Goal: Navigation & Orientation: Go to known website

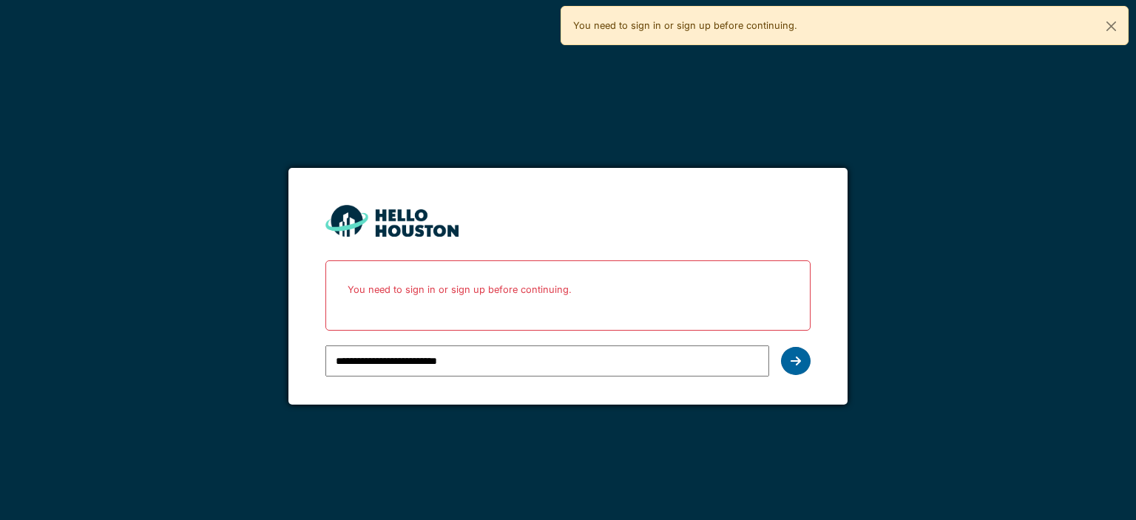
click at [791, 358] on icon at bounding box center [795, 361] width 10 height 12
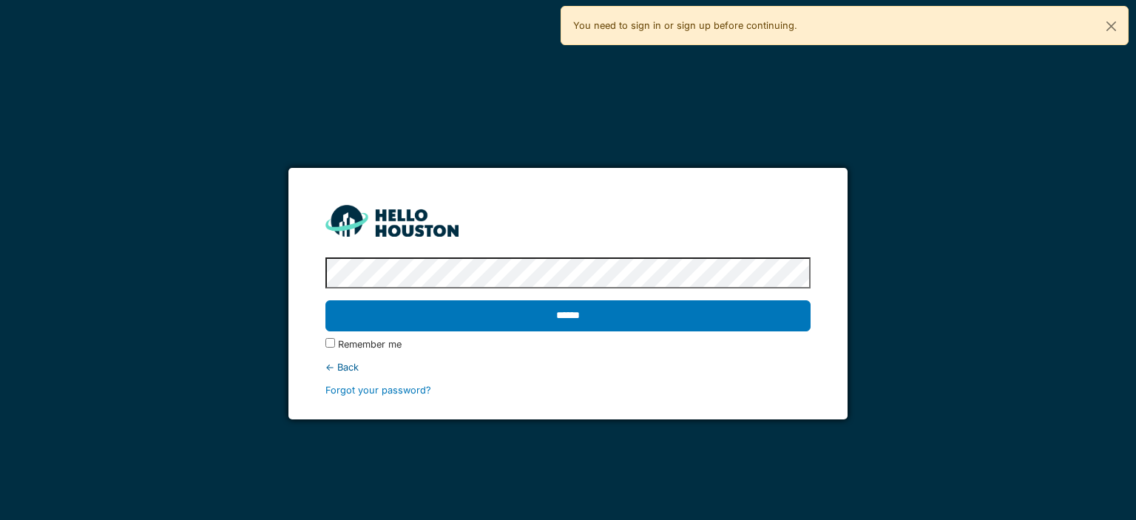
click at [390, 345] on label "Remember me" at bounding box center [370, 344] width 64 height 14
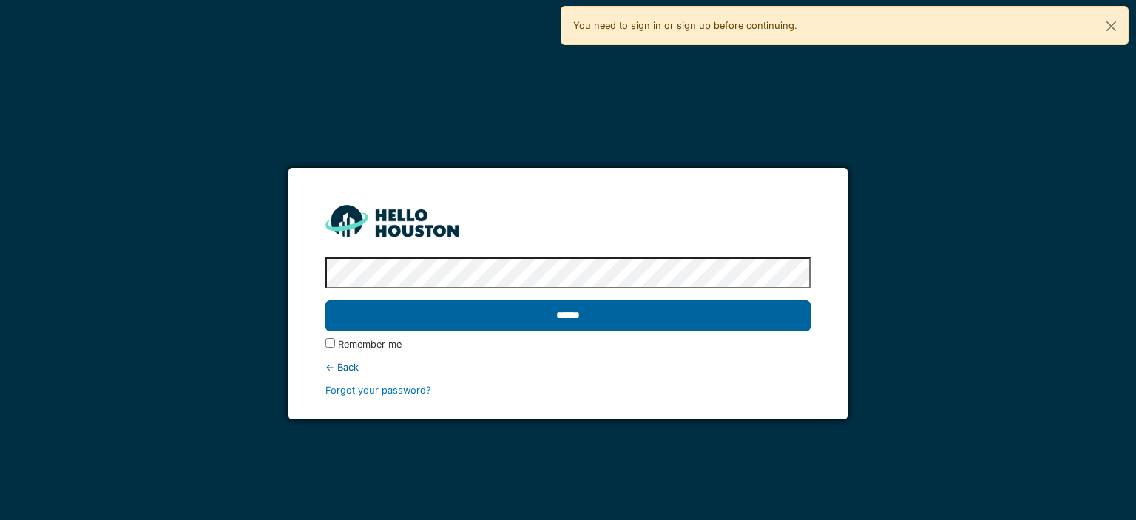
click at [441, 313] on input "******" at bounding box center [567, 315] width 484 height 31
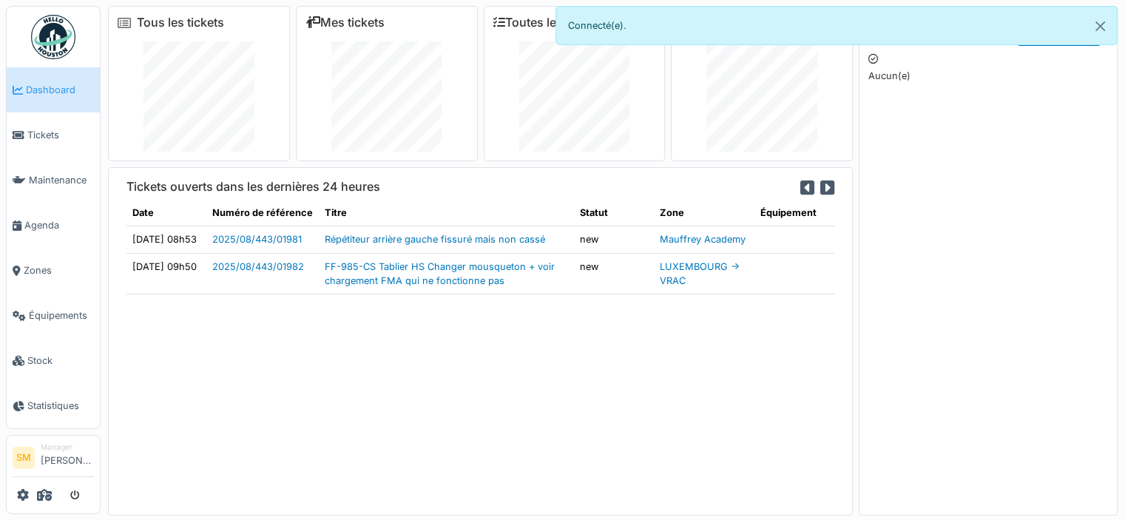
click at [50, 36] on img at bounding box center [53, 37] width 44 height 44
